Goal: Transaction & Acquisition: Purchase product/service

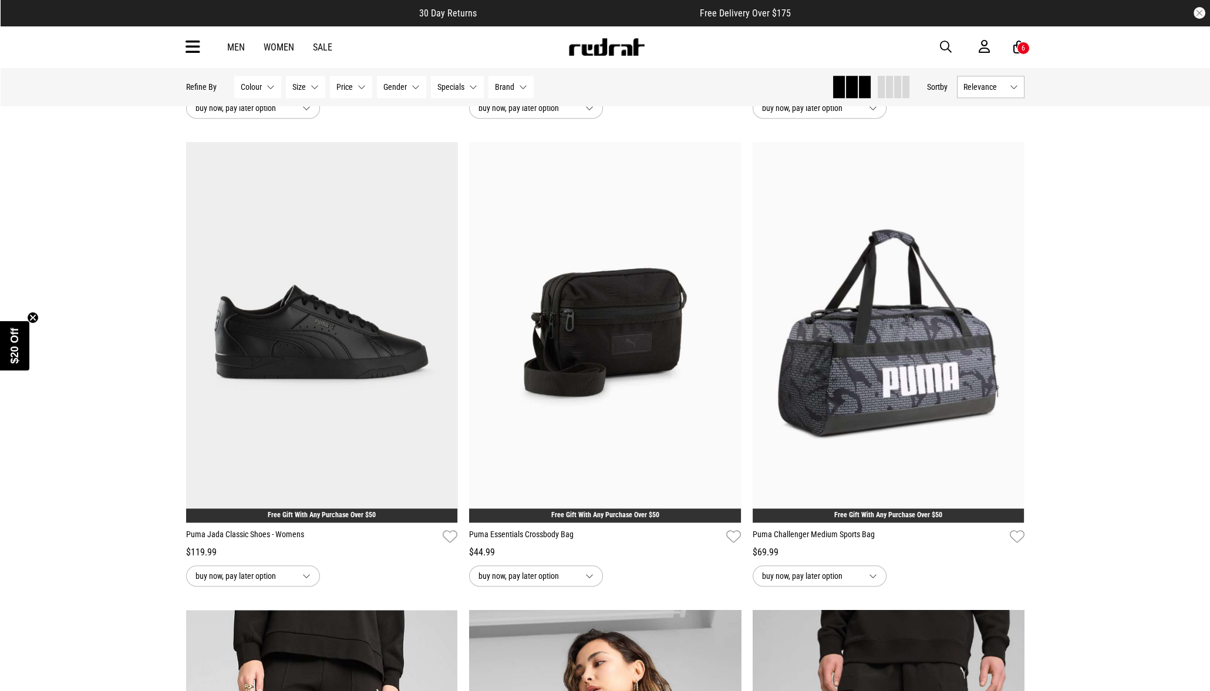
scroll to position [1934, 0]
click at [945, 43] on span "button" at bounding box center [946, 47] width 12 height 14
type input "*****"
click at [729, 37] on button "submit" at bounding box center [739, 47] width 21 height 21
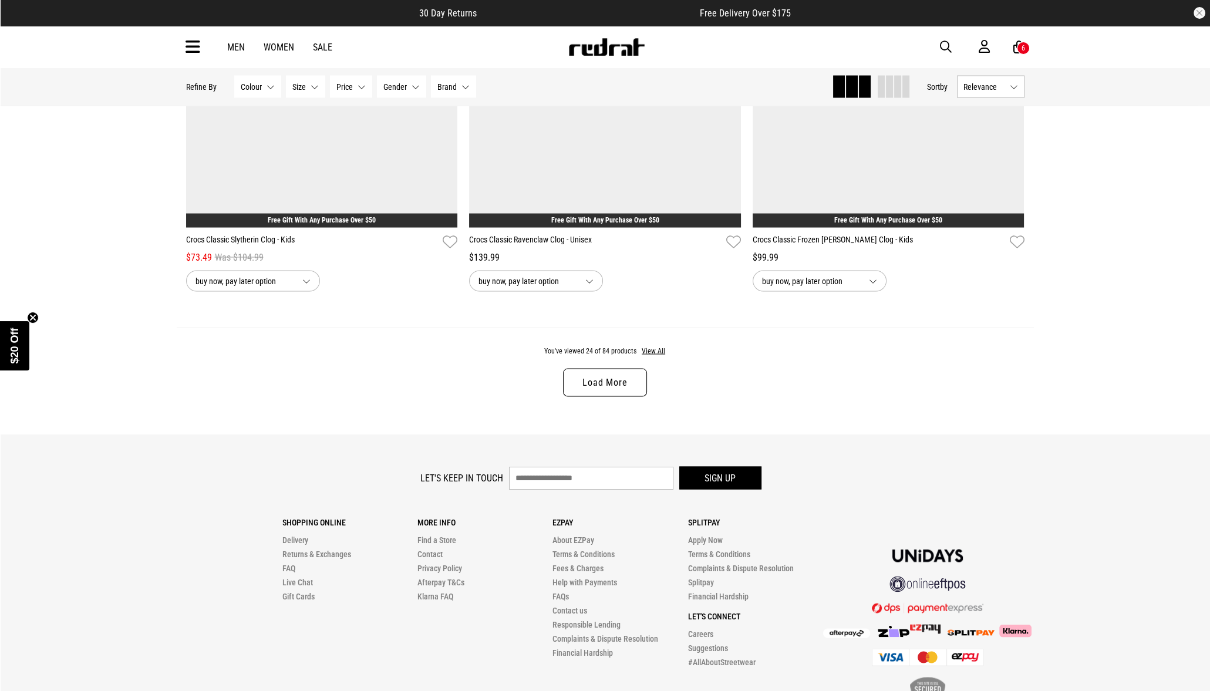
scroll to position [3635, 0]
click at [612, 381] on link "Load More" at bounding box center [604, 382] width 83 height 28
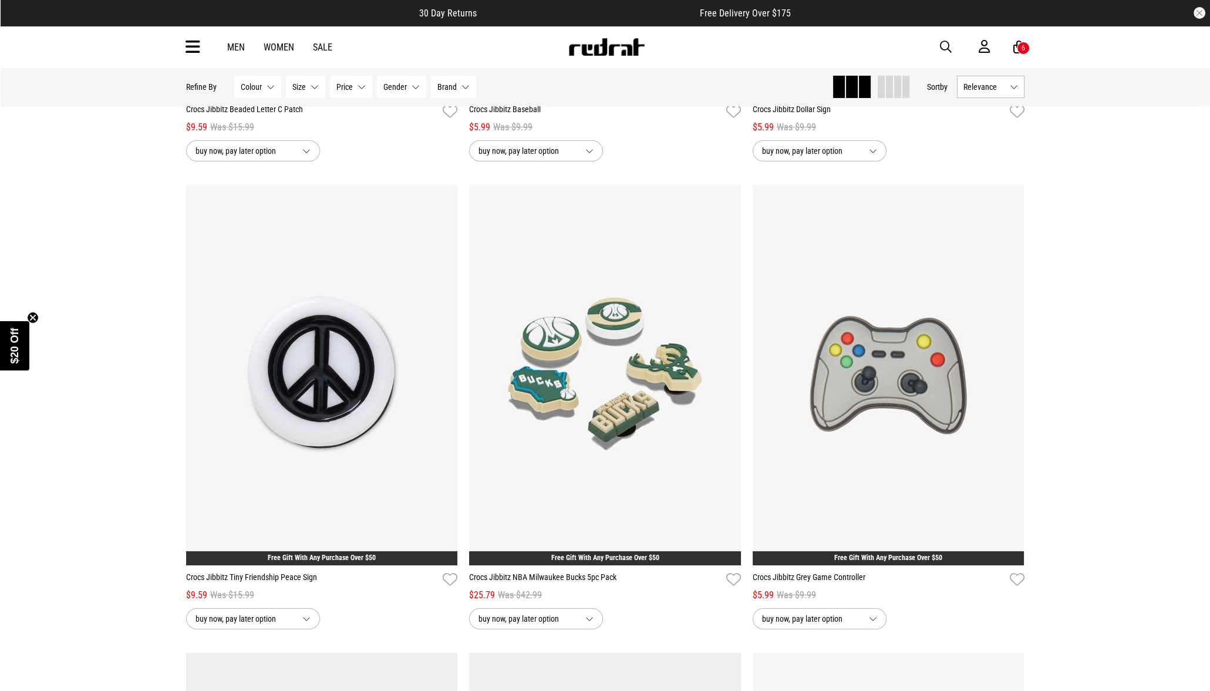
scroll to position [6939, 0]
